Goal: Navigation & Orientation: Find specific page/section

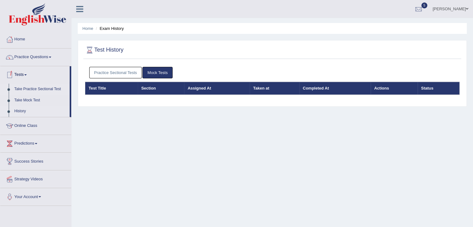
click at [23, 90] on link "Take Practice Sectional Test" at bounding box center [41, 89] width 58 height 11
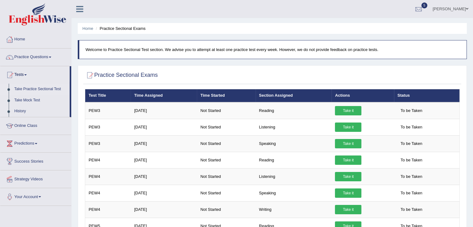
click at [15, 42] on link "Home" at bounding box center [35, 39] width 71 height 16
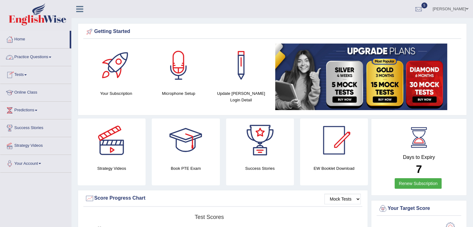
click at [51, 54] on link "Practice Questions" at bounding box center [35, 56] width 71 height 16
